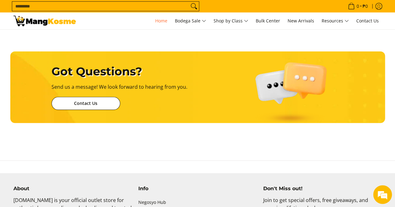
scroll to position [0, 496]
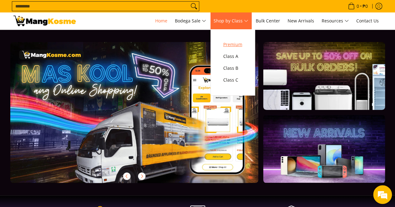
click at [245, 43] on link "Premium" at bounding box center [232, 45] width 25 height 12
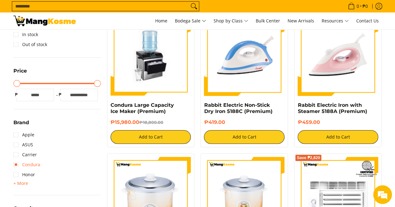
click at [19, 166] on link "Condura" at bounding box center [26, 165] width 27 height 10
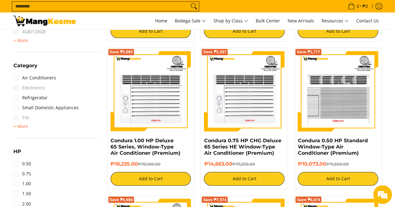
scroll to position [393, 0]
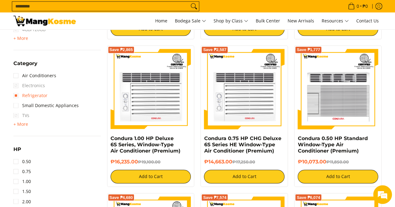
click at [34, 97] on link "Refrigerator" at bounding box center [30, 96] width 34 height 10
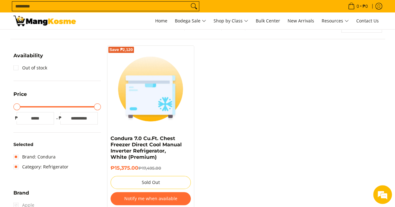
scroll to position [81, 0]
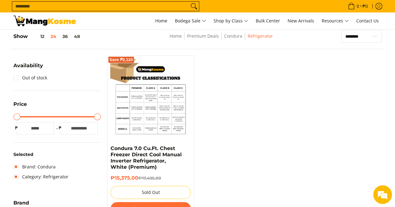
click at [167, 104] on img at bounding box center [150, 99] width 80 height 80
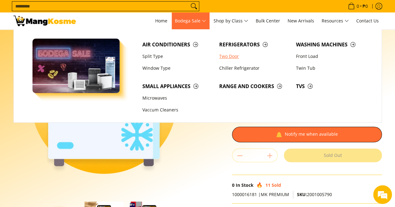
click at [236, 59] on link "Two Door" at bounding box center [254, 57] width 77 height 12
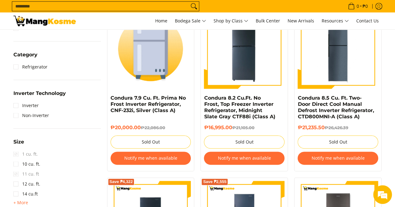
scroll to position [281, 0]
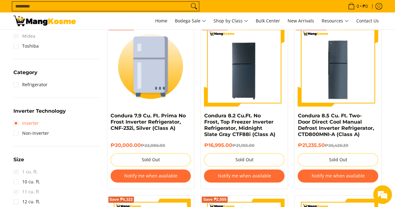
click at [36, 125] on link "Inverter" at bounding box center [25, 124] width 25 height 10
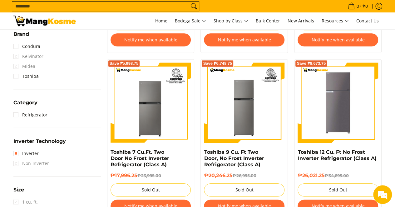
scroll to position [237, 0]
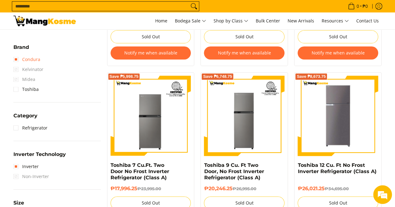
click at [31, 61] on link "Condura" at bounding box center [26, 60] width 27 height 10
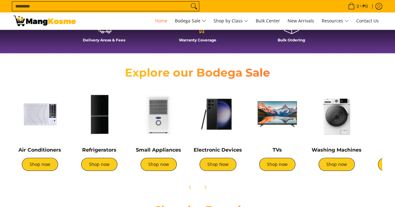
scroll to position [281, 0]
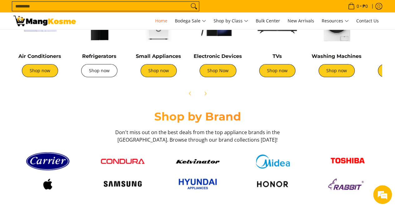
click at [100, 72] on link "Shop now" at bounding box center [99, 70] width 36 height 13
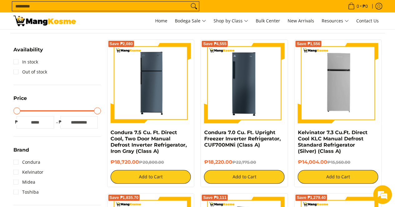
scroll to position [94, 0]
